Goal: Find specific page/section

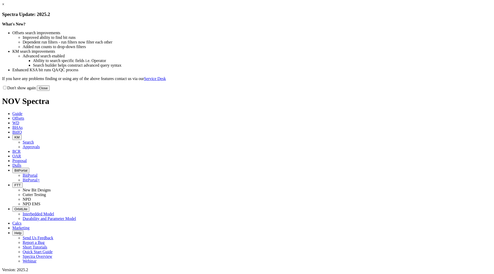
click at [50, 91] on button "Close" at bounding box center [43, 87] width 13 height 5
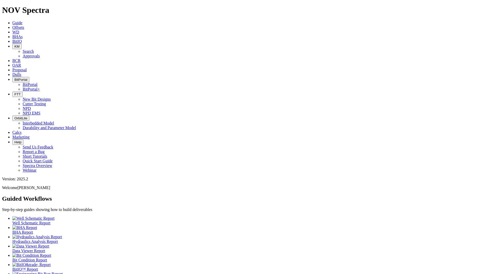
click at [22, 44] on button "KM" at bounding box center [16, 46] width 9 height 5
click at [40, 54] on link "Approvals" at bounding box center [31, 56] width 17 height 4
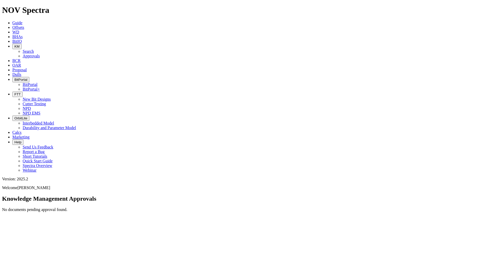
click at [27, 78] on span "BitPortal" at bounding box center [20, 80] width 13 height 4
click at [38, 82] on link "BitPortal" at bounding box center [30, 84] width 15 height 4
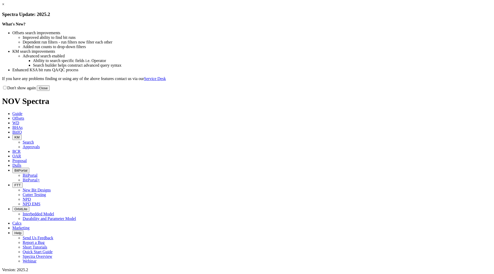
click at [50, 91] on button "Close" at bounding box center [43, 87] width 13 height 5
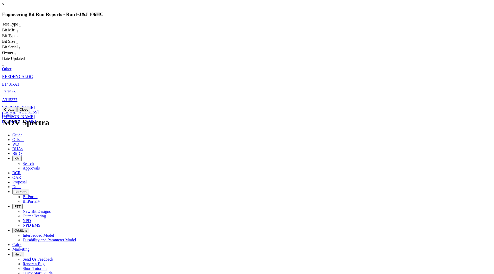
click at [11, 90] on span "12.25" at bounding box center [6, 92] width 9 height 4
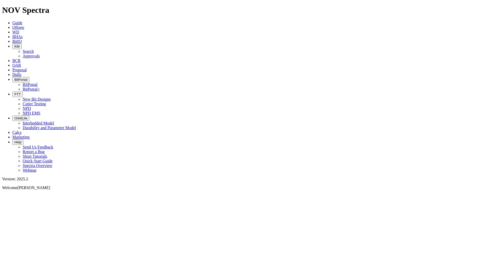
select select "Other"
